Goal: Task Accomplishment & Management: Manage account settings

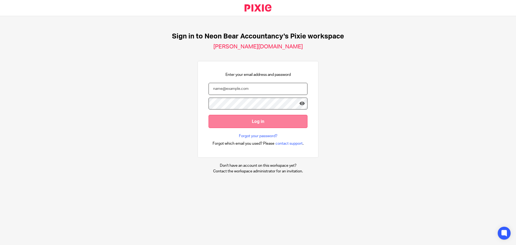
type input "[EMAIL_ADDRESS][DOMAIN_NAME]"
click at [253, 119] on input "Log in" at bounding box center [258, 121] width 99 height 13
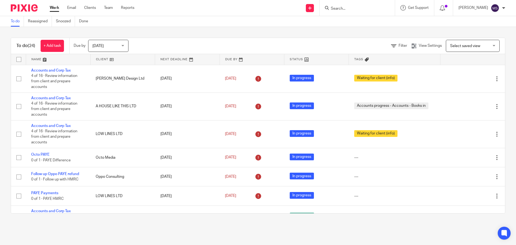
click at [117, 45] on span "[DATE]" at bounding box center [106, 45] width 28 height 11
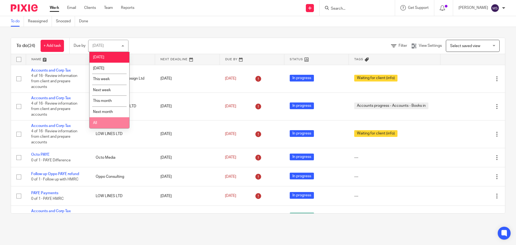
click at [100, 122] on li "All" at bounding box center [110, 122] width 40 height 11
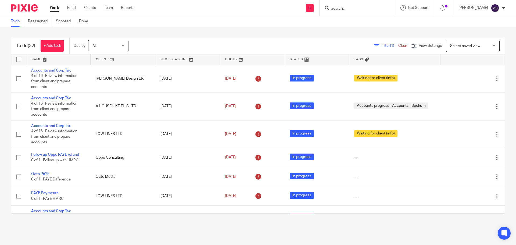
click at [35, 60] on link at bounding box center [58, 59] width 64 height 11
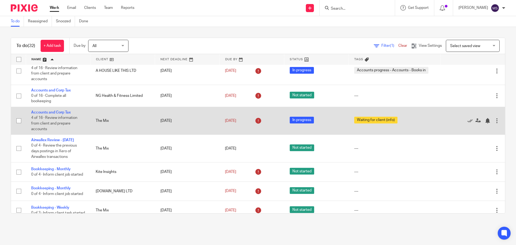
scroll to position [143, 0]
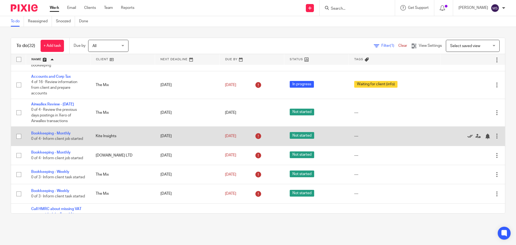
click at [467, 138] on icon at bounding box center [469, 136] width 5 height 5
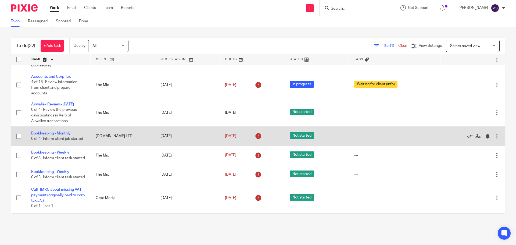
click at [467, 137] on icon at bounding box center [469, 136] width 5 height 5
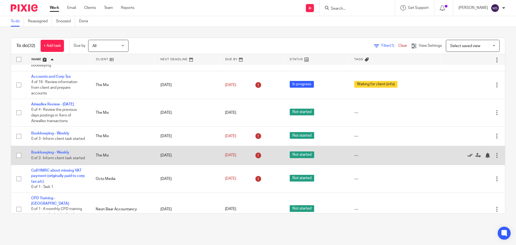
click at [467, 158] on icon at bounding box center [469, 155] width 5 height 5
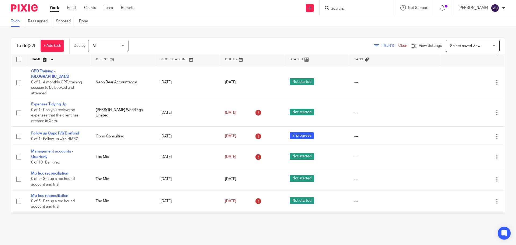
scroll to position [287, 0]
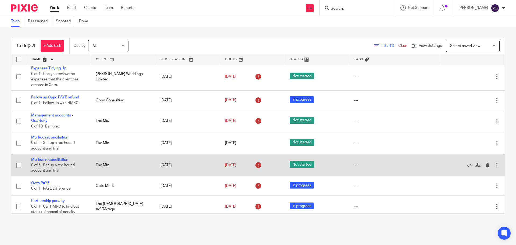
click at [467, 163] on icon at bounding box center [469, 165] width 5 height 5
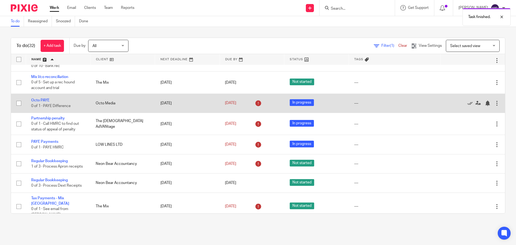
scroll to position [358, 0]
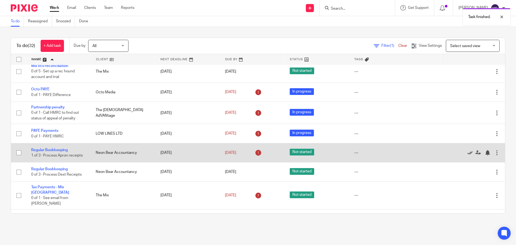
click at [467, 152] on icon at bounding box center [469, 152] width 5 height 5
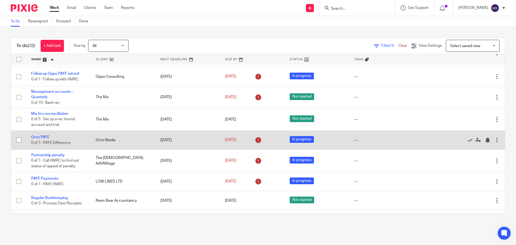
scroll to position [323, 0]
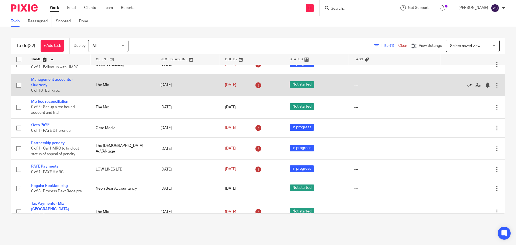
click at [467, 83] on icon at bounding box center [469, 85] width 5 height 5
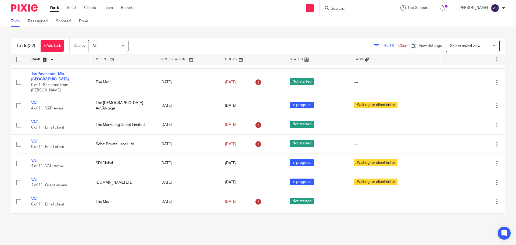
scroll to position [436, 0]
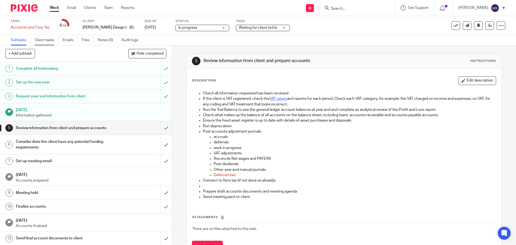
drag, startPoint x: 0, startPoint y: 0, endPoint x: 46, endPoint y: 42, distance: 62.0
click at [46, 42] on link "Client tasks" at bounding box center [47, 40] width 24 height 10
